Goal: Transaction & Acquisition: Purchase product/service

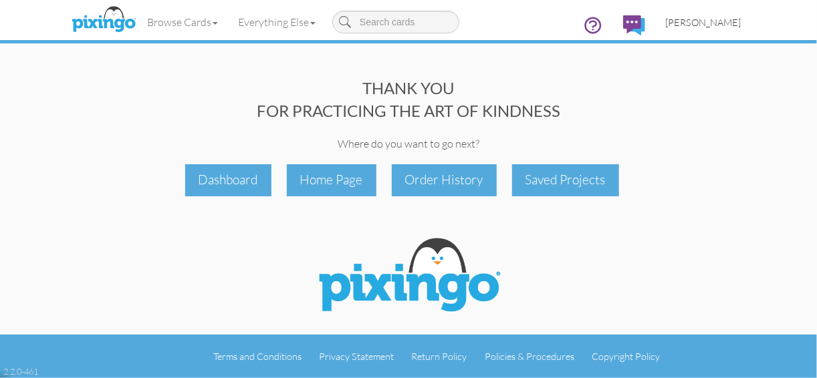
click at [703, 22] on span "[PERSON_NAME]" at bounding box center [703, 22] width 76 height 11
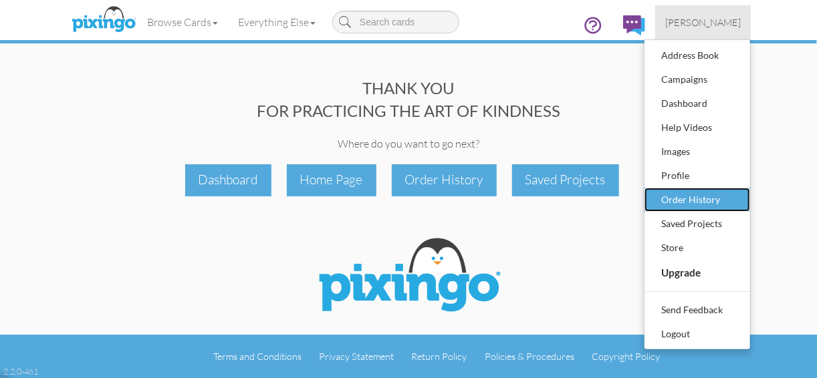
click at [697, 197] on div "Order History" at bounding box center [697, 200] width 79 height 20
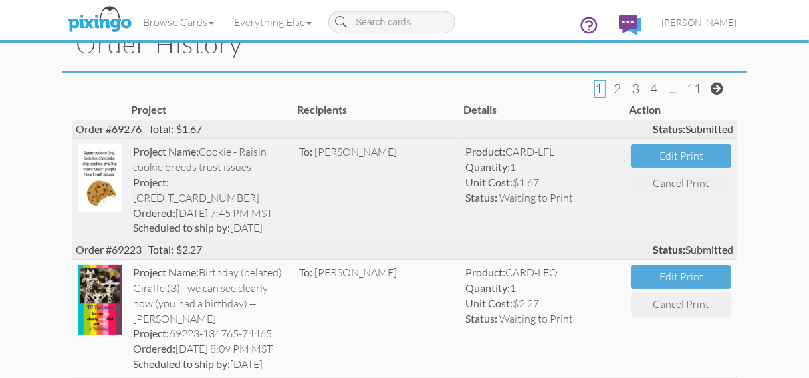
scroll to position [53, 0]
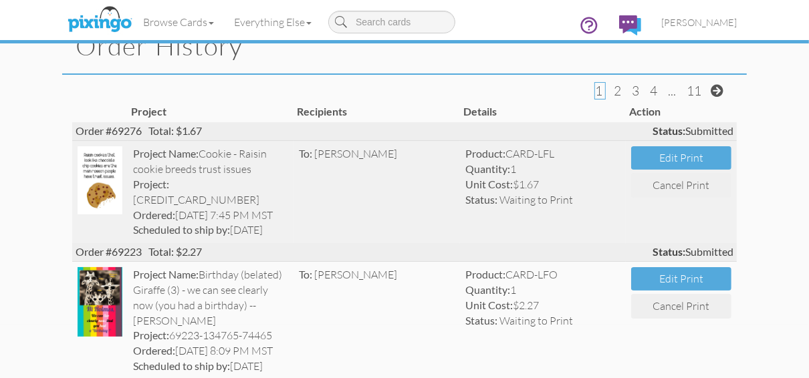
click at [96, 181] on img at bounding box center [100, 180] width 45 height 68
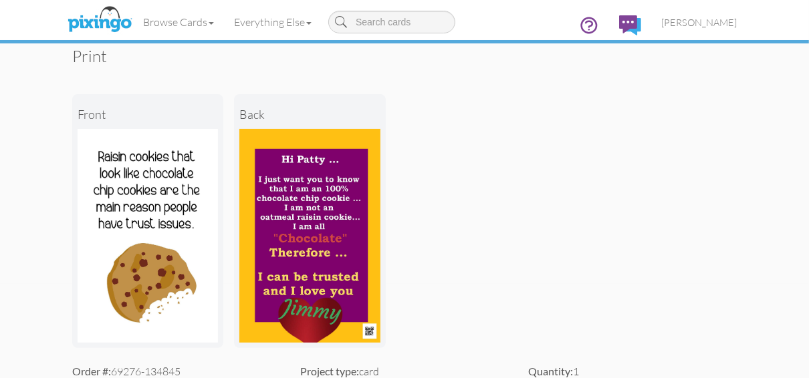
scroll to position [107, 0]
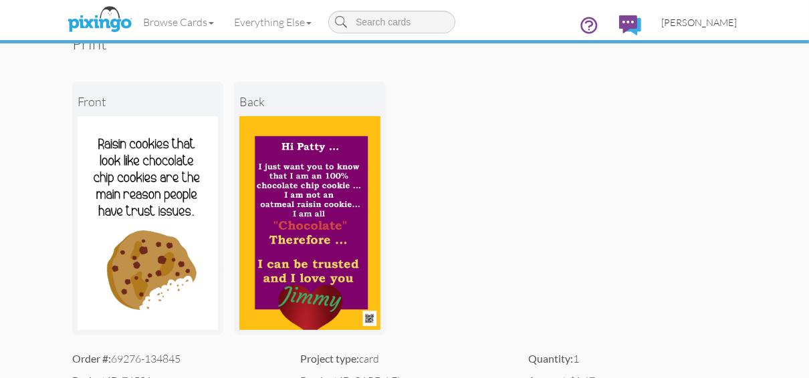
click at [701, 22] on span "[PERSON_NAME]" at bounding box center [699, 22] width 76 height 11
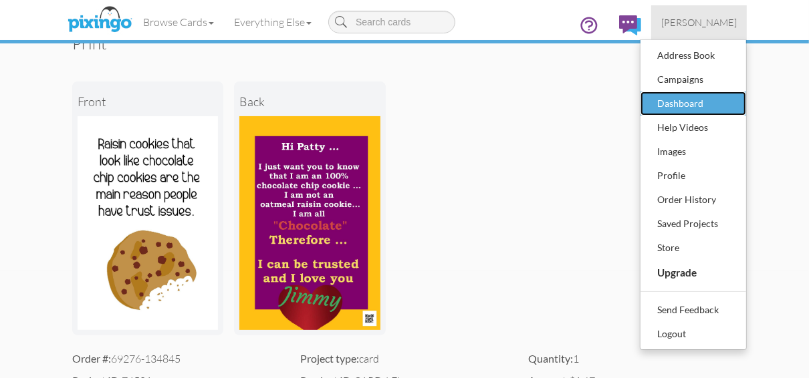
click at [677, 103] on div "Dashboard" at bounding box center [693, 104] width 79 height 20
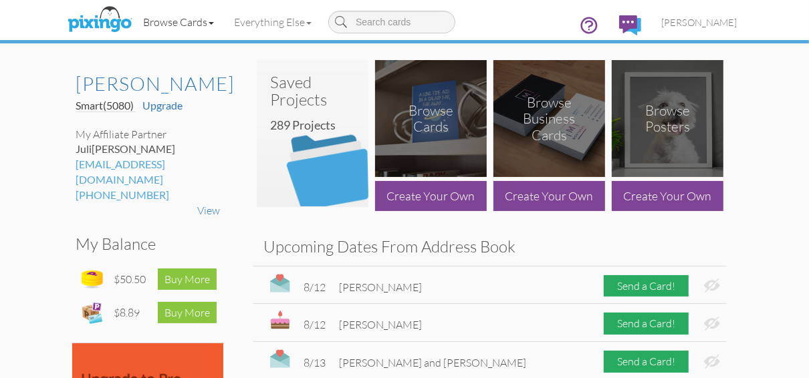
click at [183, 23] on link "Browse Cards" at bounding box center [178, 21] width 91 height 33
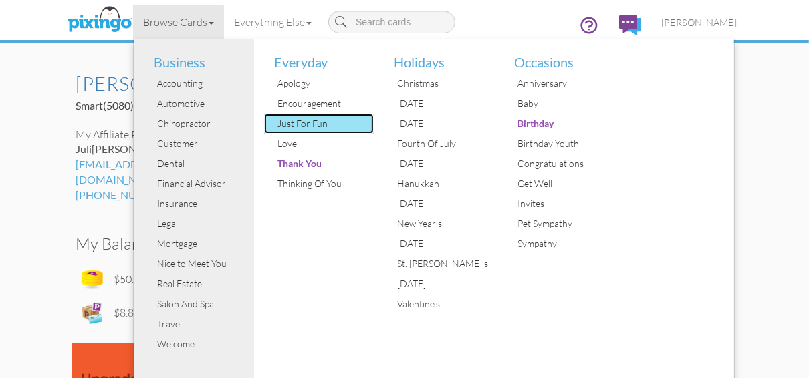
click at [291, 122] on div "Just For Fun" at bounding box center [324, 124] width 100 height 20
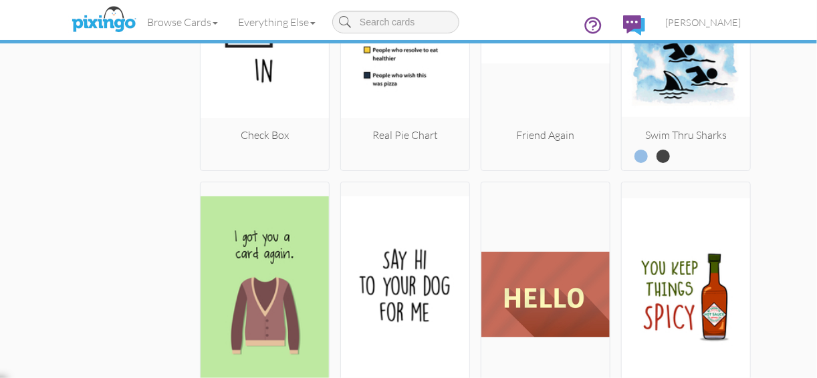
scroll to position [1177, 0]
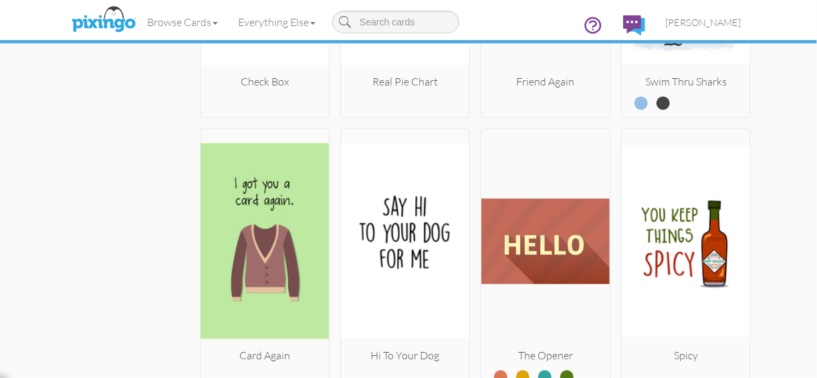
click at [0, 59] on html "Toggle navigation Visit Pixingo Mobile Browse Cards Business Accounting Automot…" at bounding box center [408, 189] width 817 height 378
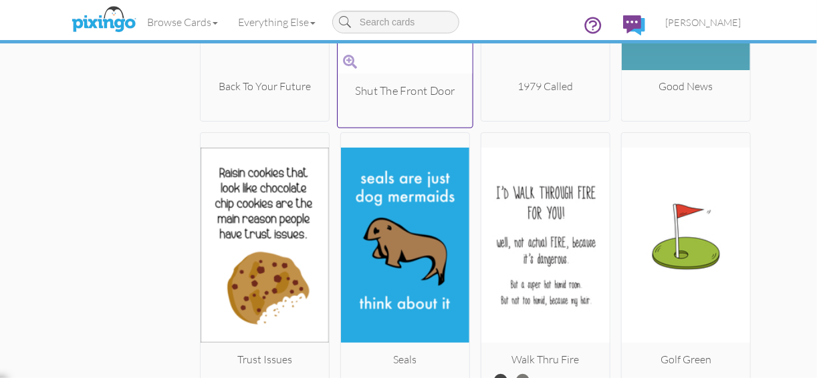
scroll to position [2032, 0]
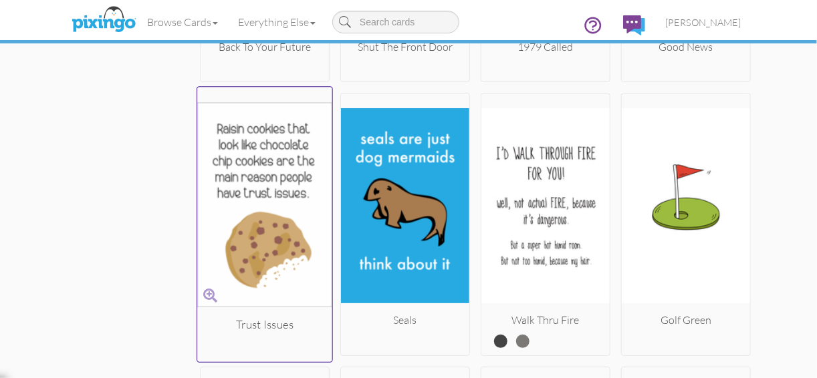
click at [209, 208] on img at bounding box center [264, 205] width 135 height 225
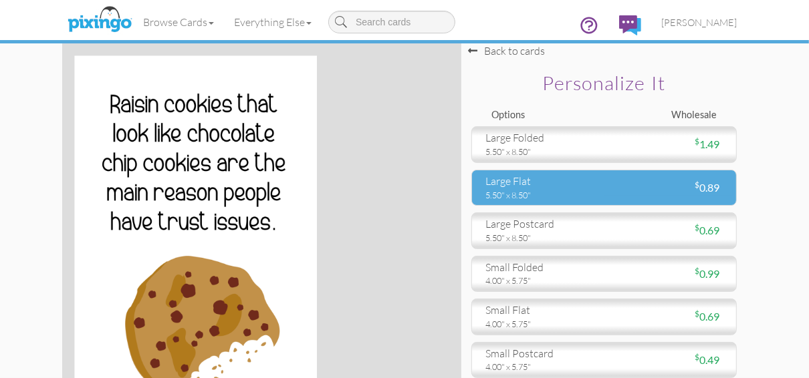
click at [487, 187] on div "large flat" at bounding box center [539, 181] width 108 height 15
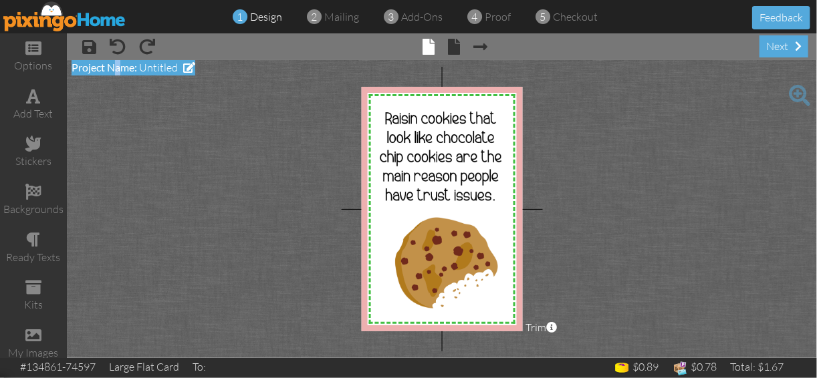
drag, startPoint x: 119, startPoint y: 60, endPoint x: 130, endPoint y: 65, distance: 12.3
click at [125, 63] on div "Project Name: Untitled" at bounding box center [134, 67] width 124 height 15
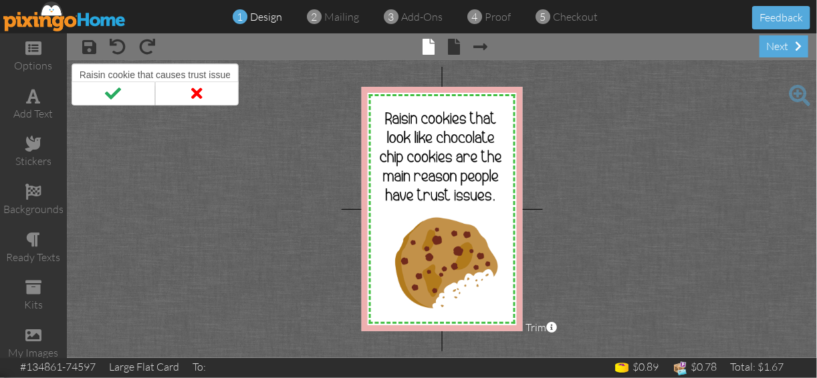
scroll to position [0, 70]
click at [126, 70] on input "Cookie - Large Raisin cookie that causes trust issues" at bounding box center [155, 75] width 167 height 23
drag, startPoint x: 118, startPoint y: 64, endPoint x: 98, endPoint y: 29, distance: 41.0
click at [109, 49] on div "× save × undo × redo × front × back × Next page next X X X X X X X X X X X X X …" at bounding box center [442, 195] width 750 height 325
type input "Cookie - Large Raisin cookie that causes trust issues"
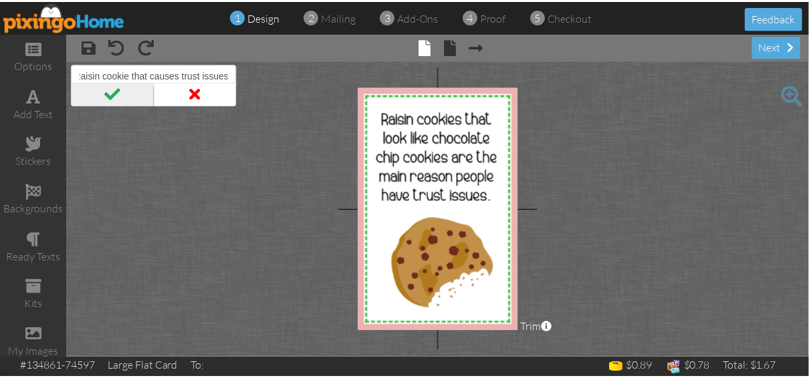
scroll to position [0, 0]
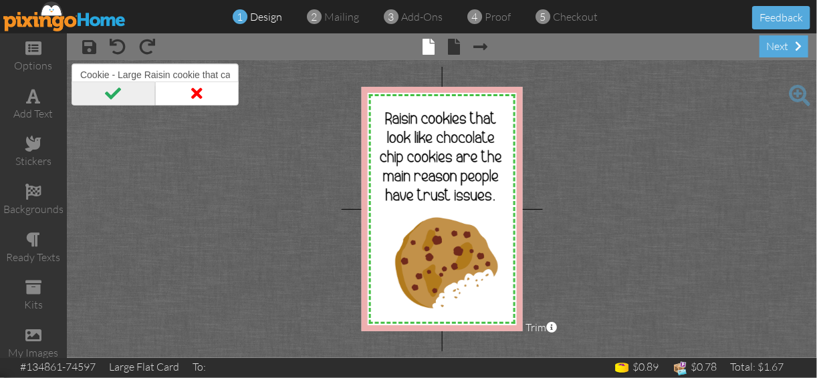
click at [115, 96] on span at bounding box center [114, 94] width 84 height 24
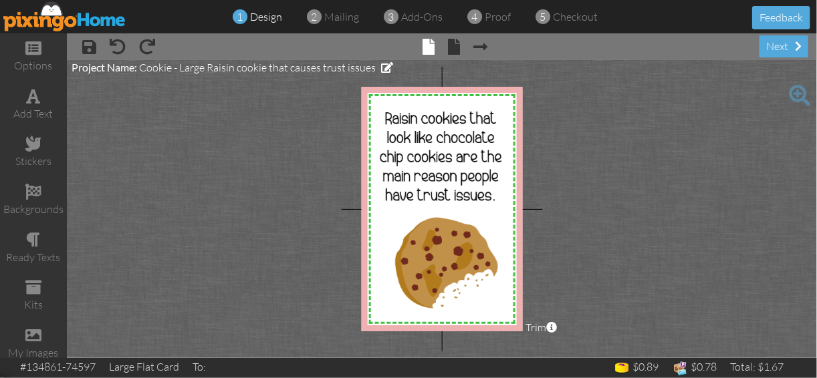
click at [76, 20] on img at bounding box center [64, 16] width 123 height 30
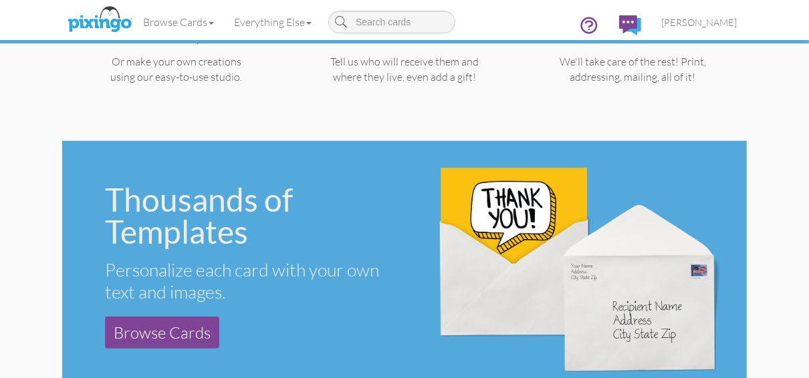
scroll to position [481, 0]
